Goal: Transaction & Acquisition: Register for event/course

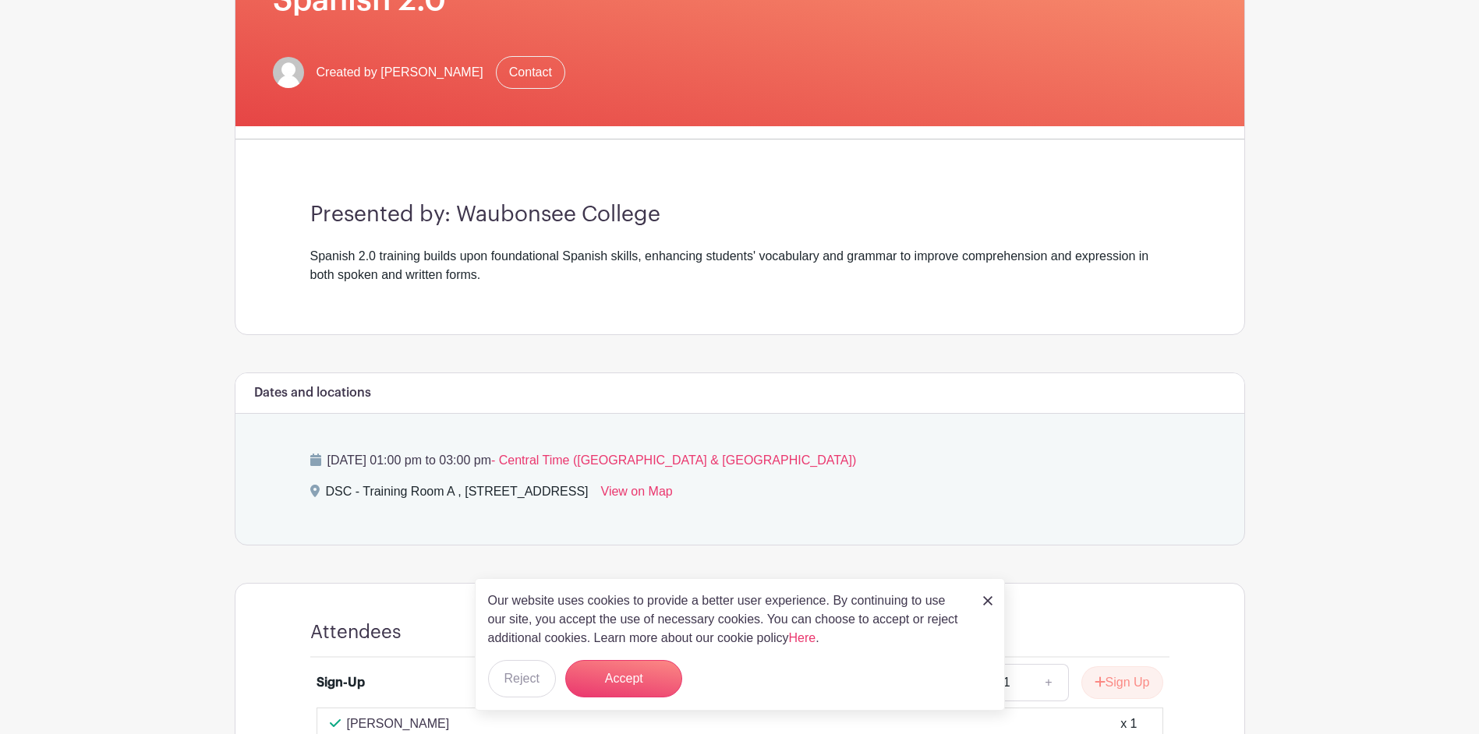
scroll to position [312, 0]
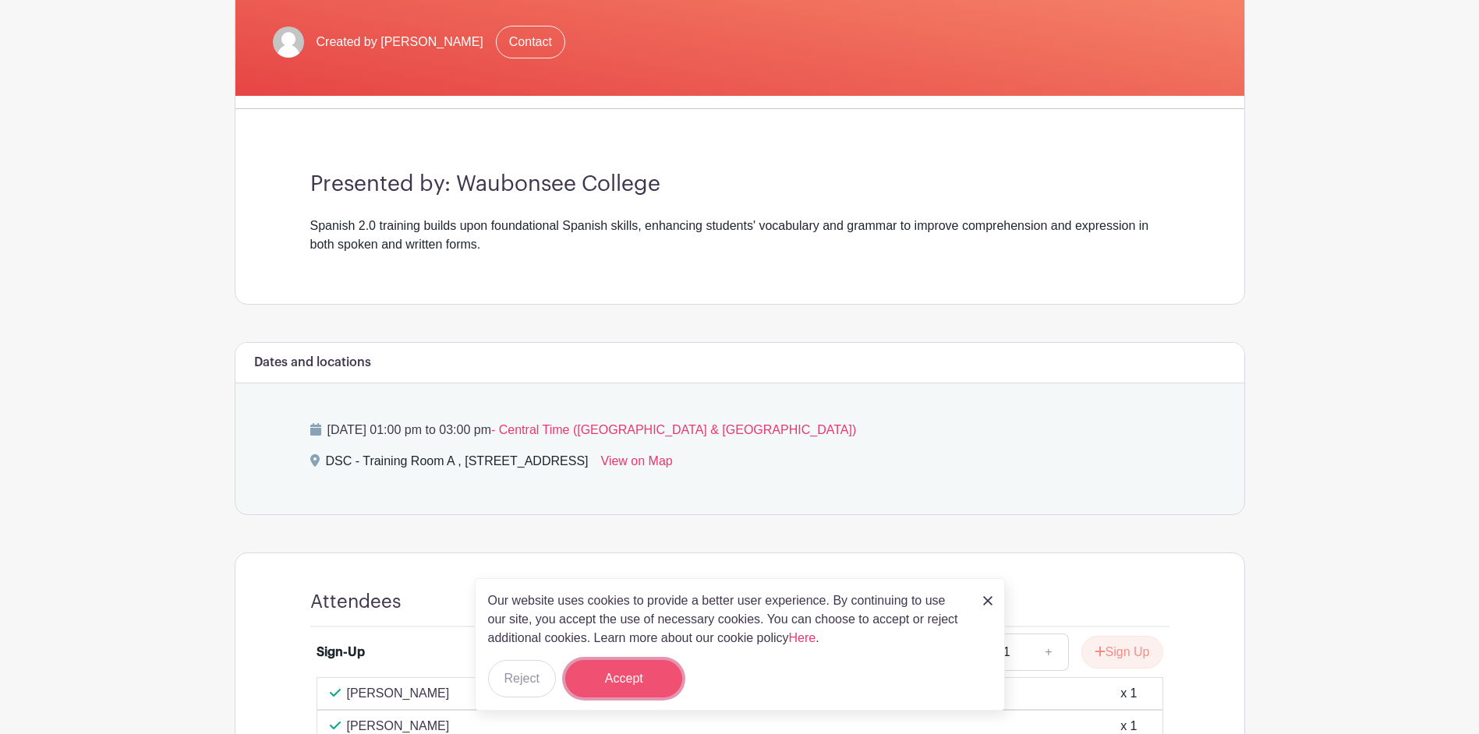
click at [626, 680] on button "Accept" at bounding box center [623, 678] width 117 height 37
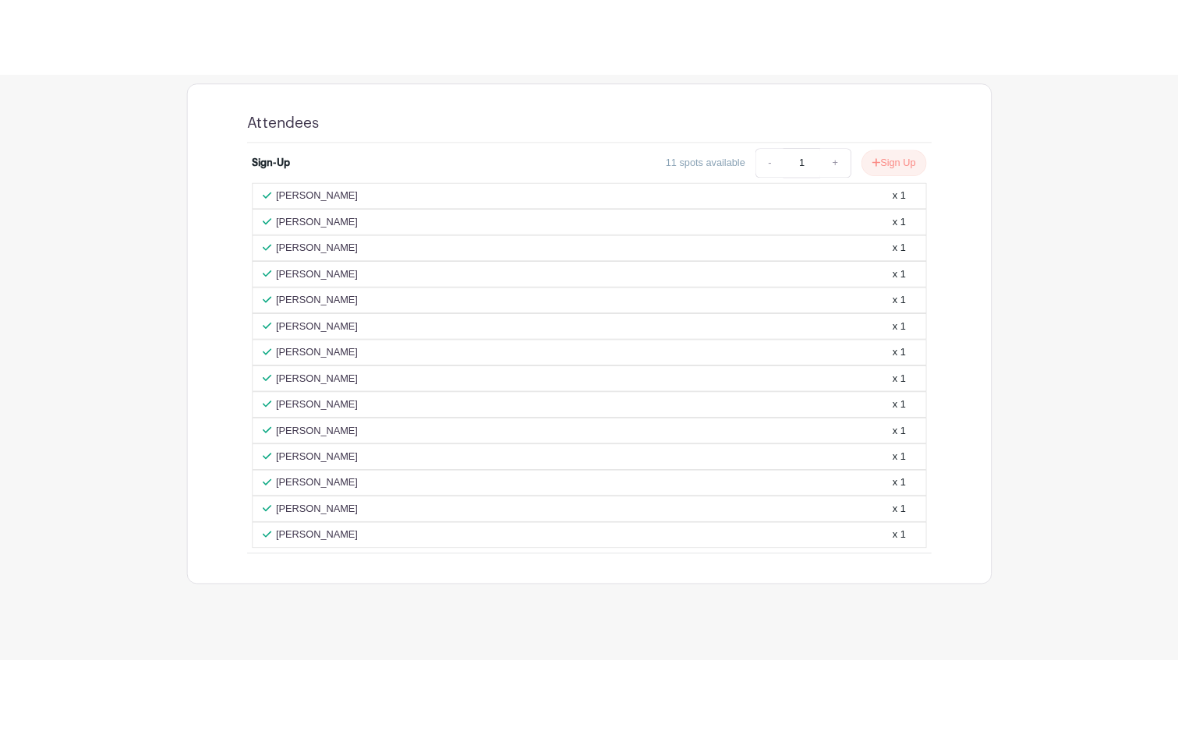
scroll to position [856, 0]
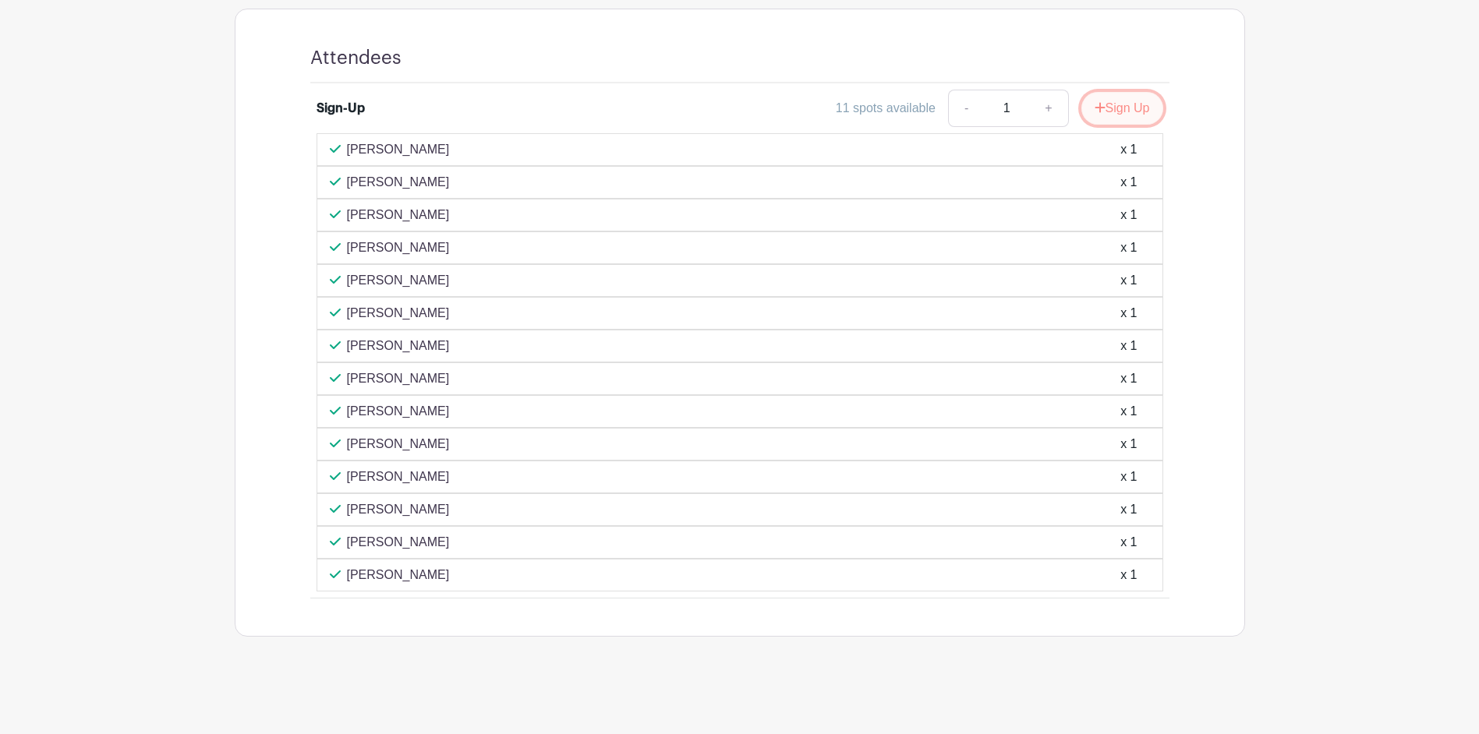
click at [1114, 110] on button "Sign Up" at bounding box center [1122, 108] width 82 height 33
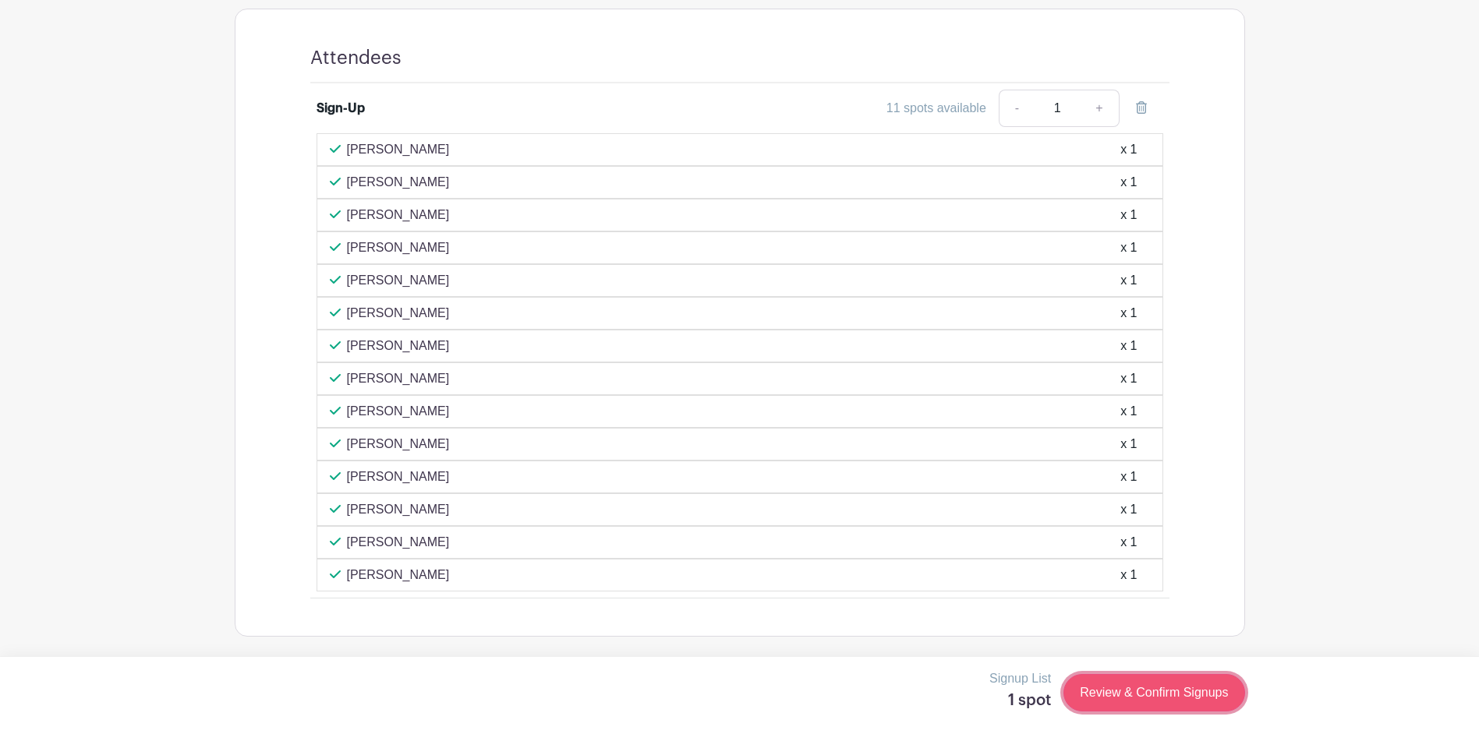
click at [1144, 690] on link "Review & Confirm Signups" at bounding box center [1154, 692] width 181 height 37
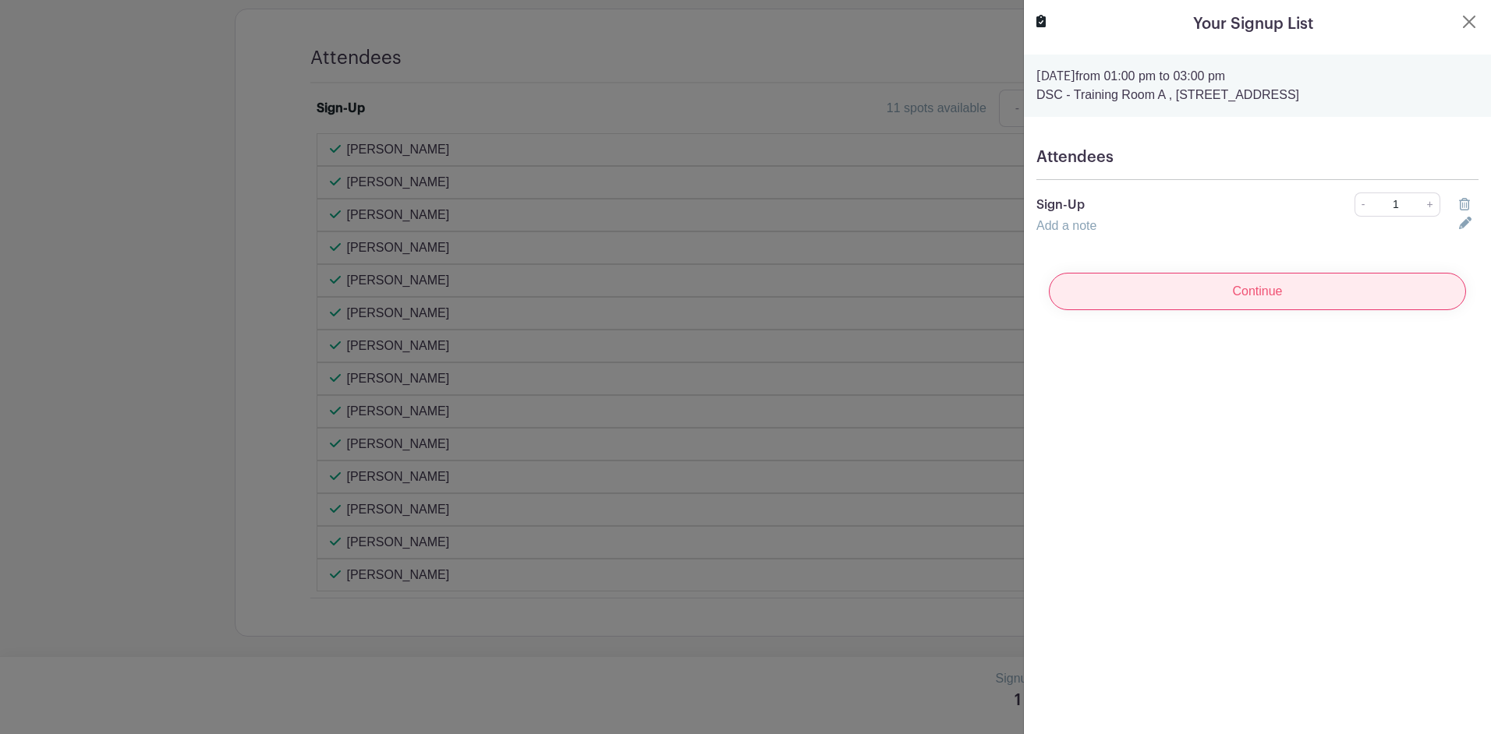
click at [1260, 297] on input "Continue" at bounding box center [1257, 291] width 417 height 37
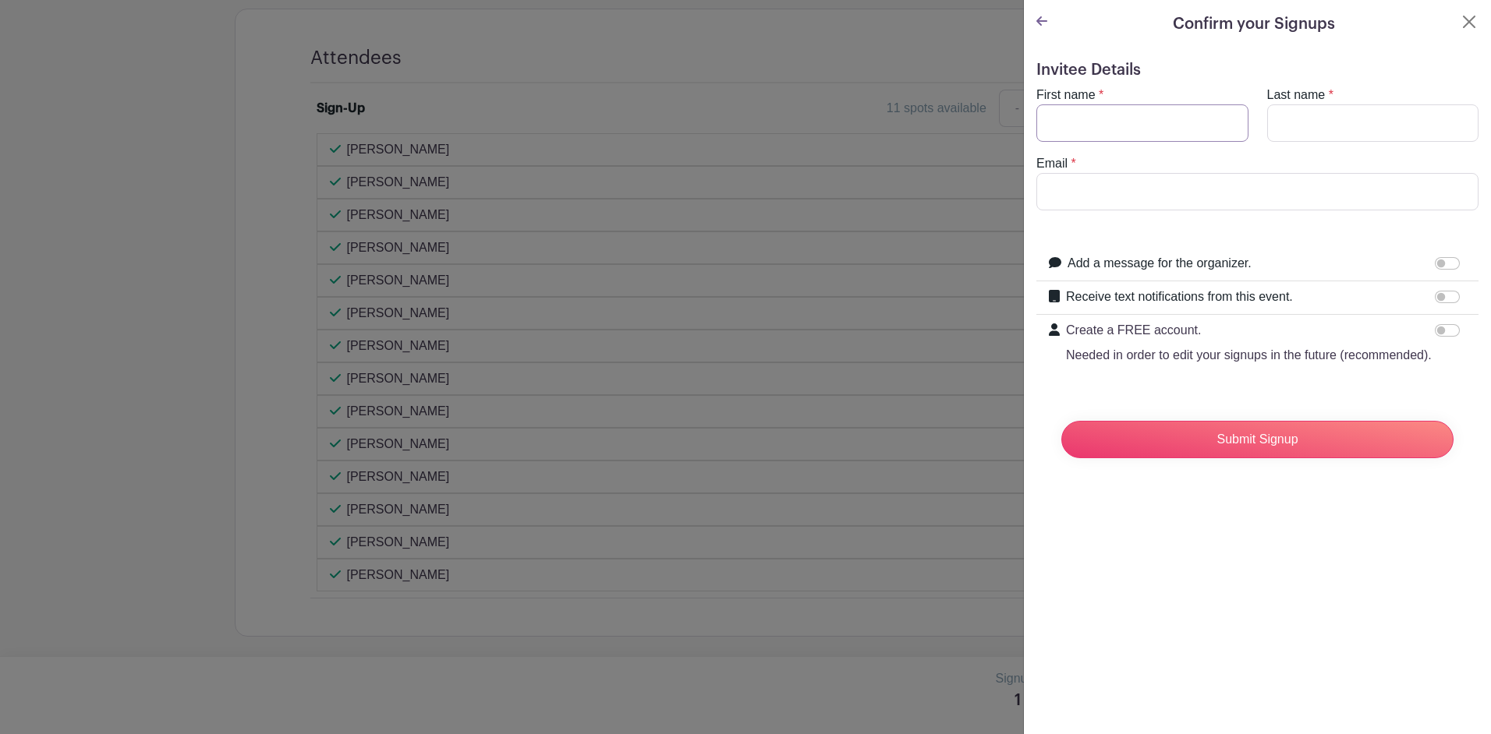
click at [1124, 124] on input "First name" at bounding box center [1142, 122] width 212 height 37
type input "[PERSON_NAME]"
click at [1325, 120] on input "Last name" at bounding box center [1373, 122] width 212 height 37
type input "Jerrard"
click at [1085, 195] on input "Email" at bounding box center [1257, 191] width 442 height 37
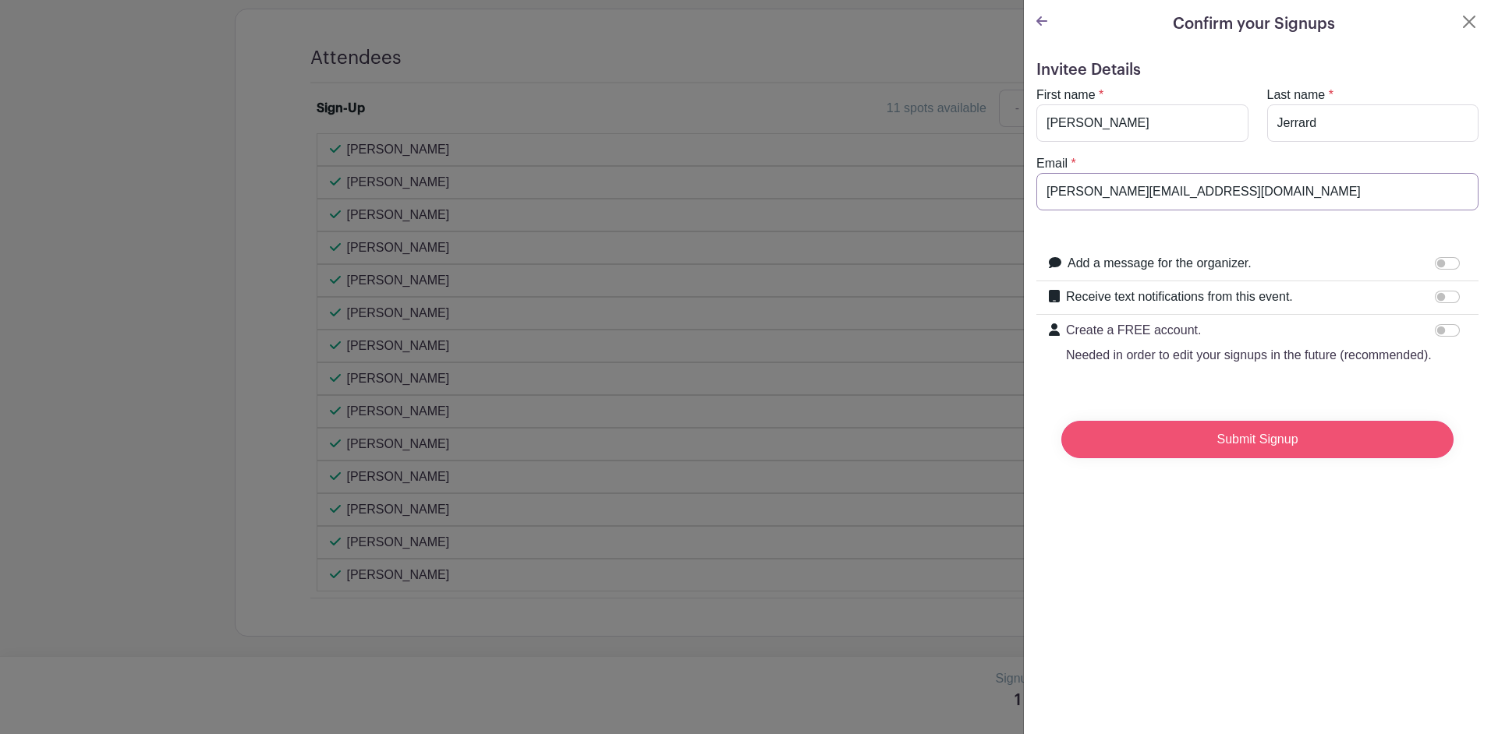
type input "[PERSON_NAME][EMAIL_ADDRESS][DOMAIN_NAME]"
click at [1263, 458] on input "Submit Signup" at bounding box center [1257, 439] width 392 height 37
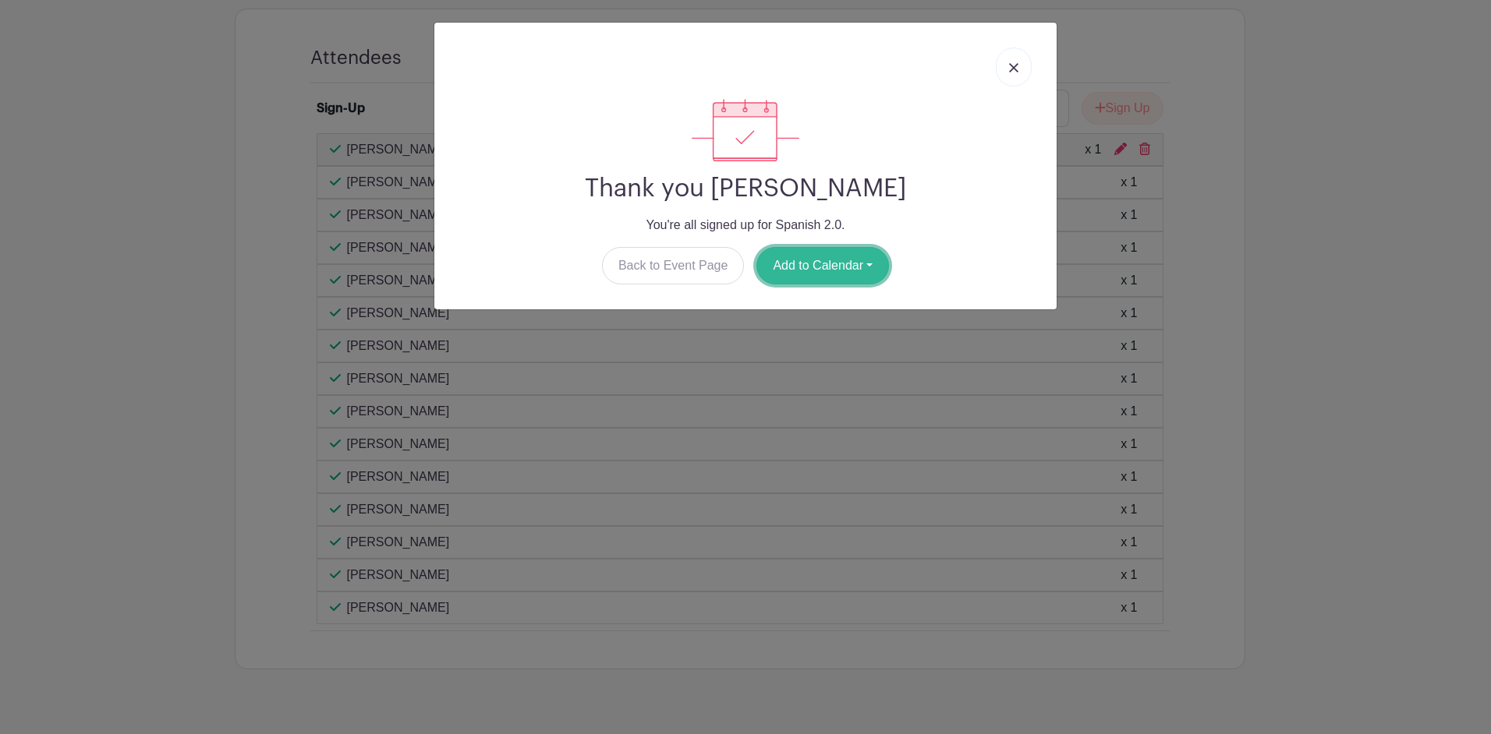
click at [846, 259] on button "Add to Calendar" at bounding box center [822, 265] width 133 height 37
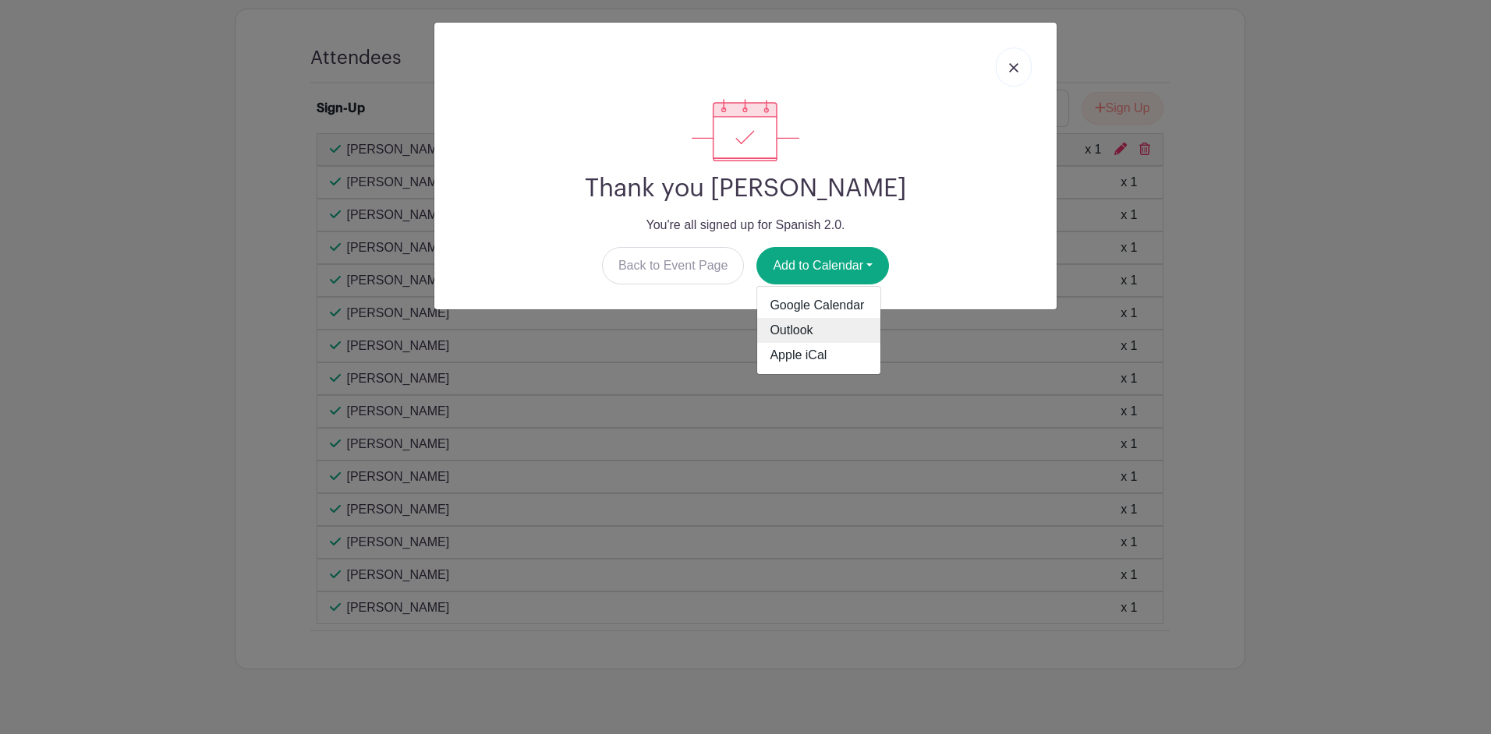
click at [790, 329] on link "Outlook" at bounding box center [818, 330] width 123 height 25
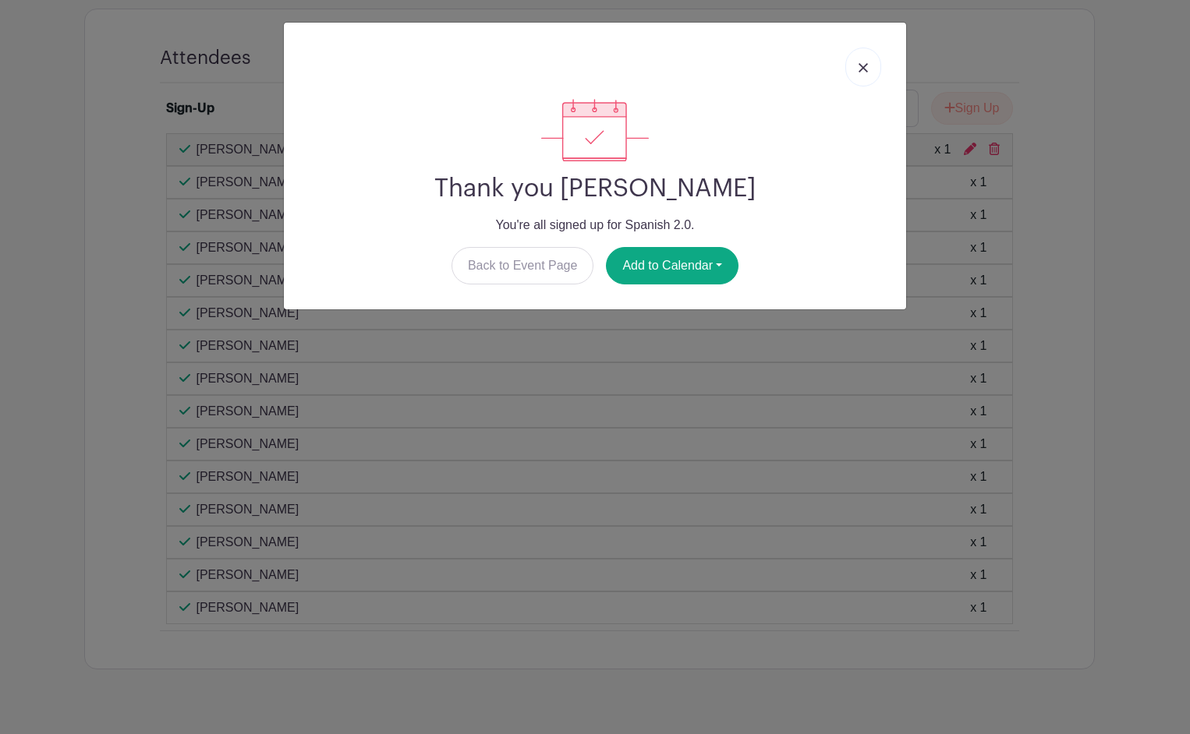
click at [862, 68] on img at bounding box center [862, 67] width 9 height 9
